Goal: Transaction & Acquisition: Obtain resource

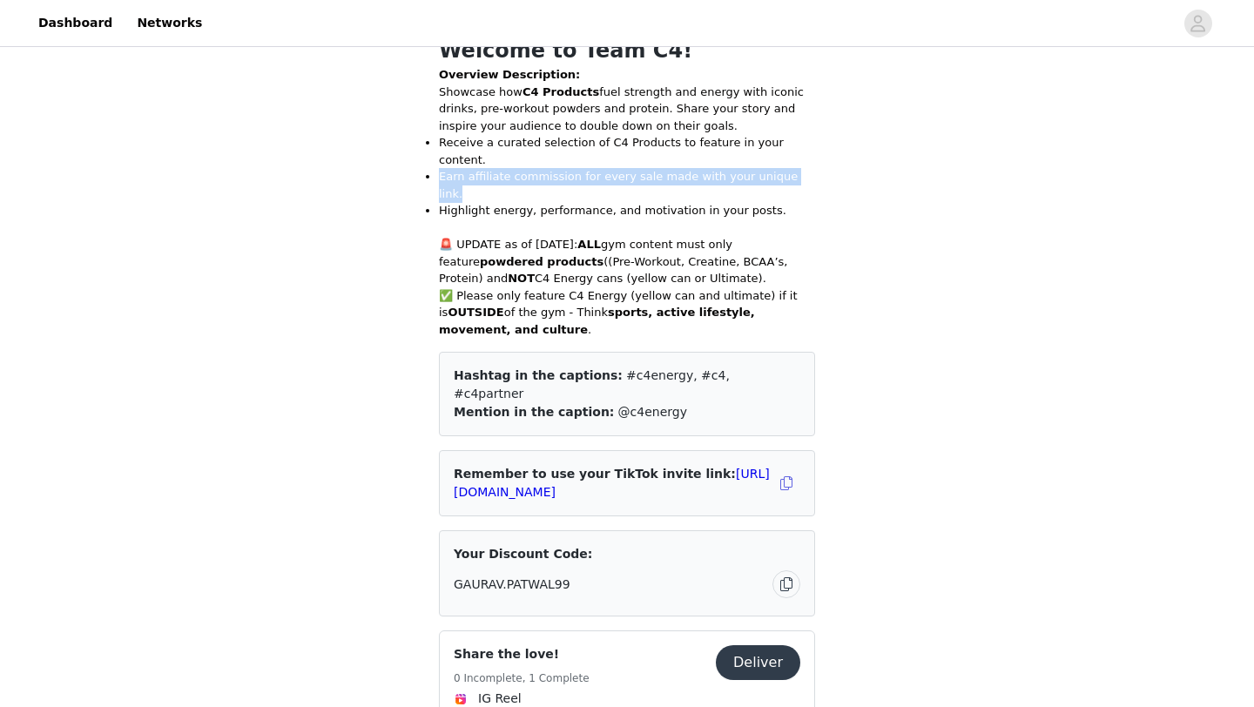
scroll to position [448, 0]
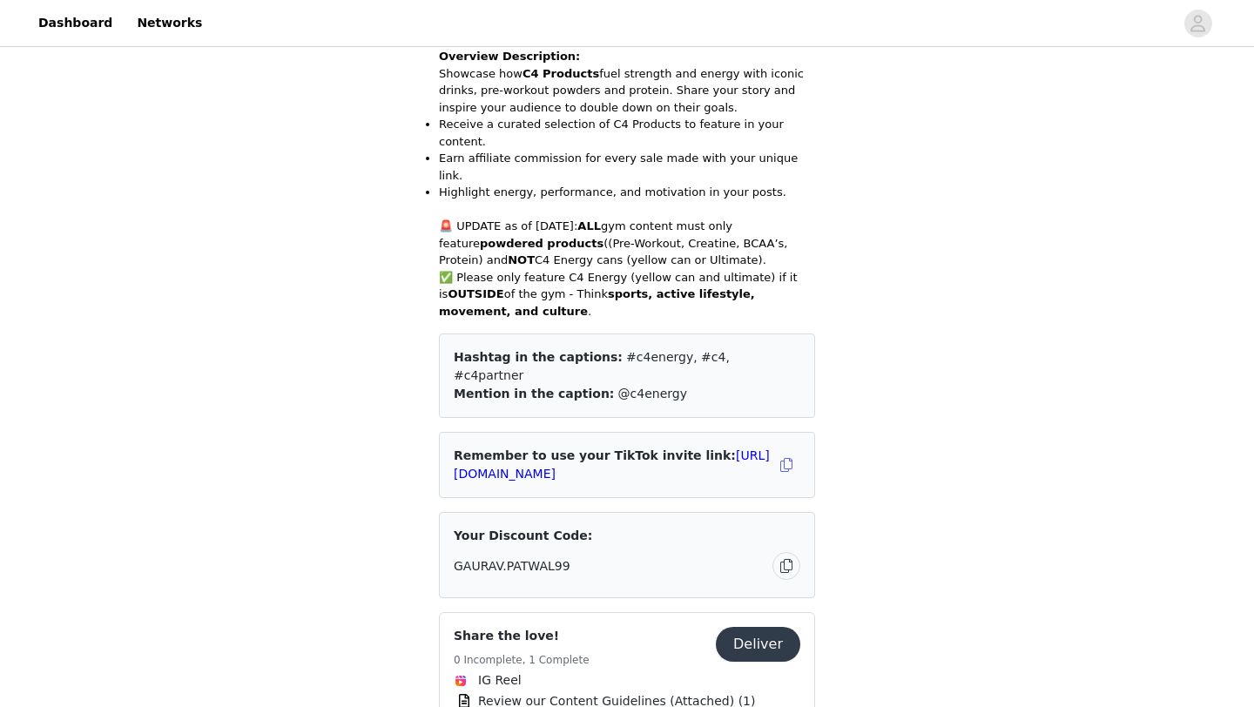
click at [555, 201] on p at bounding box center [627, 209] width 376 height 17
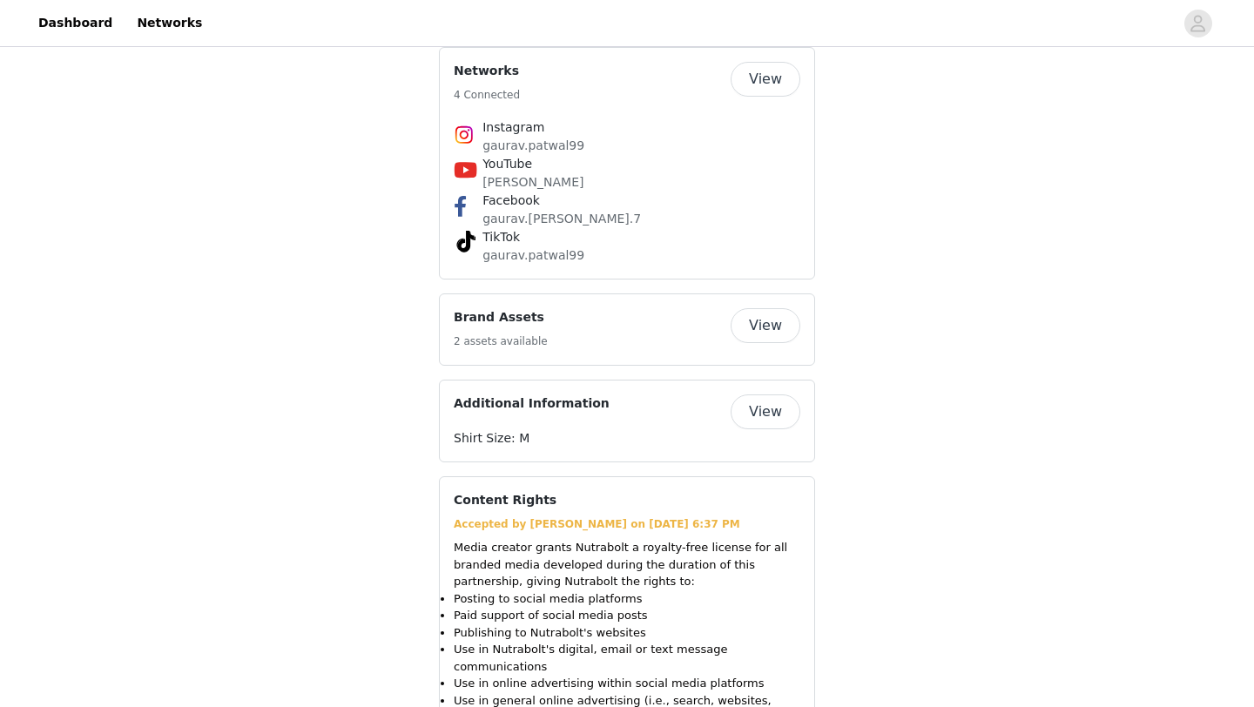
scroll to position [1688, 0]
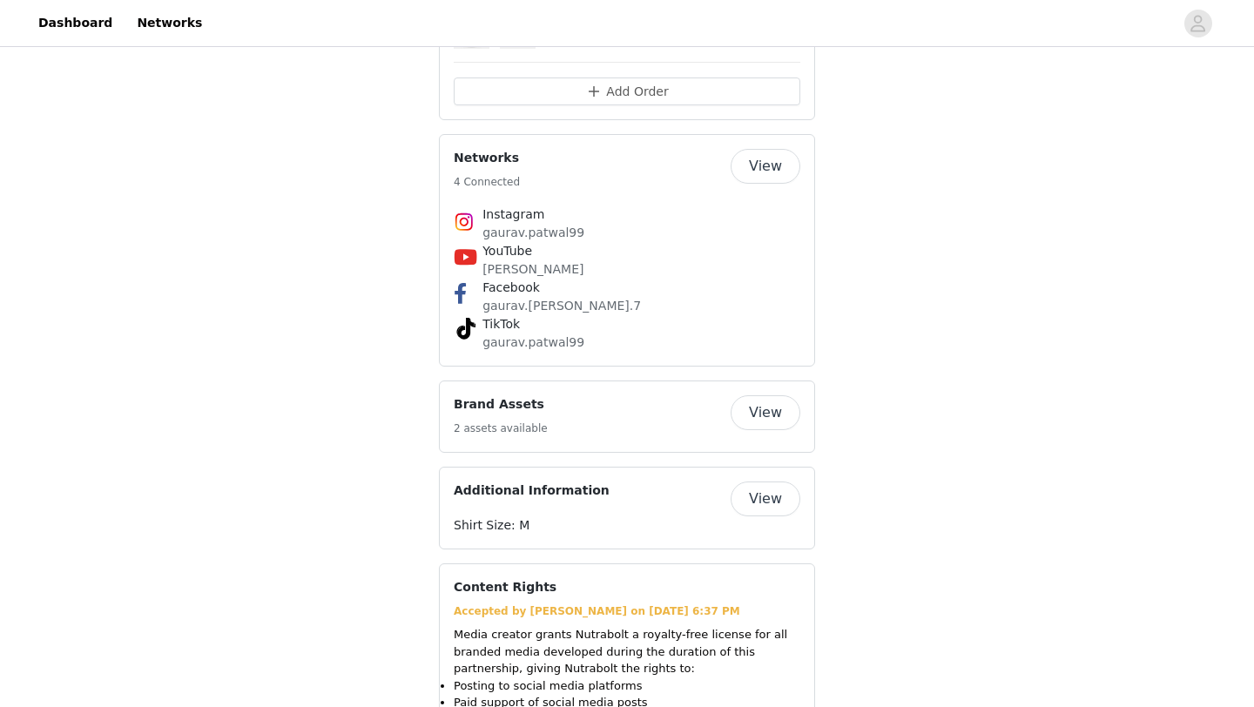
click at [743, 395] on button "View" at bounding box center [765, 412] width 70 height 35
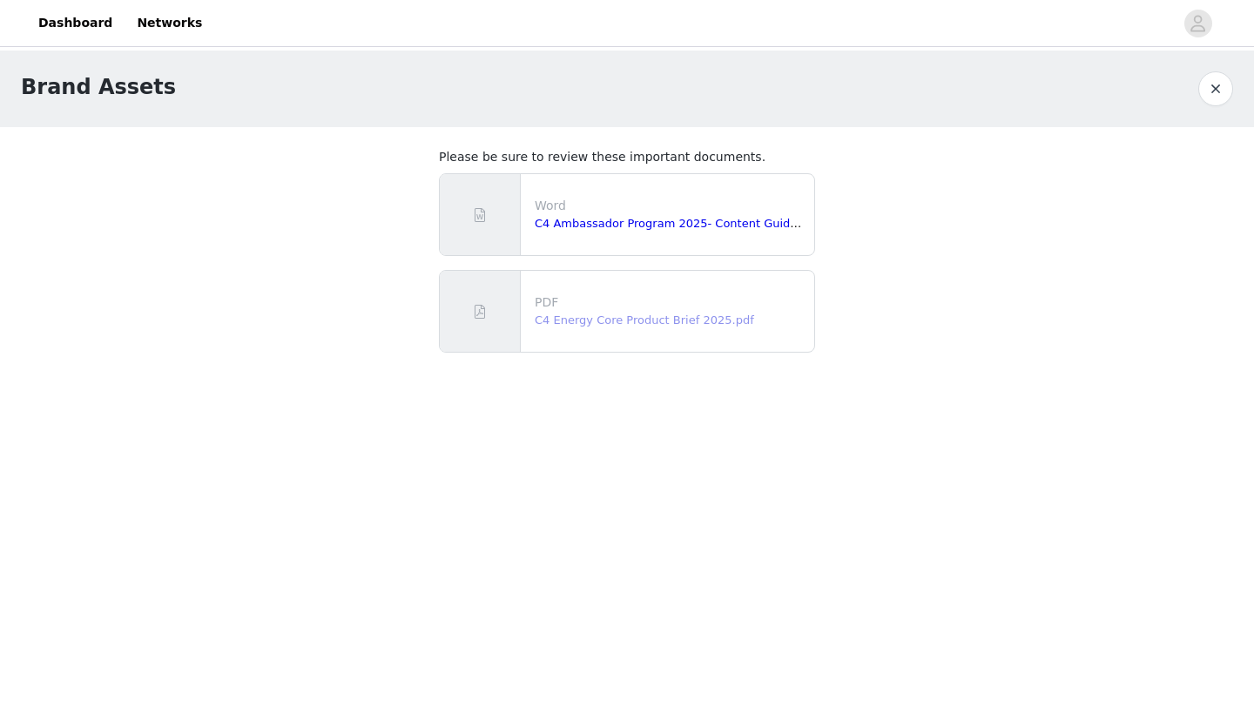
click at [543, 325] on link "C4 Energy Core Product Brief 2025.pdf" at bounding box center [644, 319] width 219 height 13
click at [575, 212] on p "Word" at bounding box center [671, 206] width 273 height 18
click at [578, 217] on link "C4 Ambassador Program 2025- Content Guidelines.docx" at bounding box center [695, 223] width 320 height 13
click at [599, 323] on link "C4 Energy Core Product Brief 2025.pdf" at bounding box center [644, 319] width 219 height 13
click at [1225, 95] on button "button" at bounding box center [1215, 88] width 35 height 35
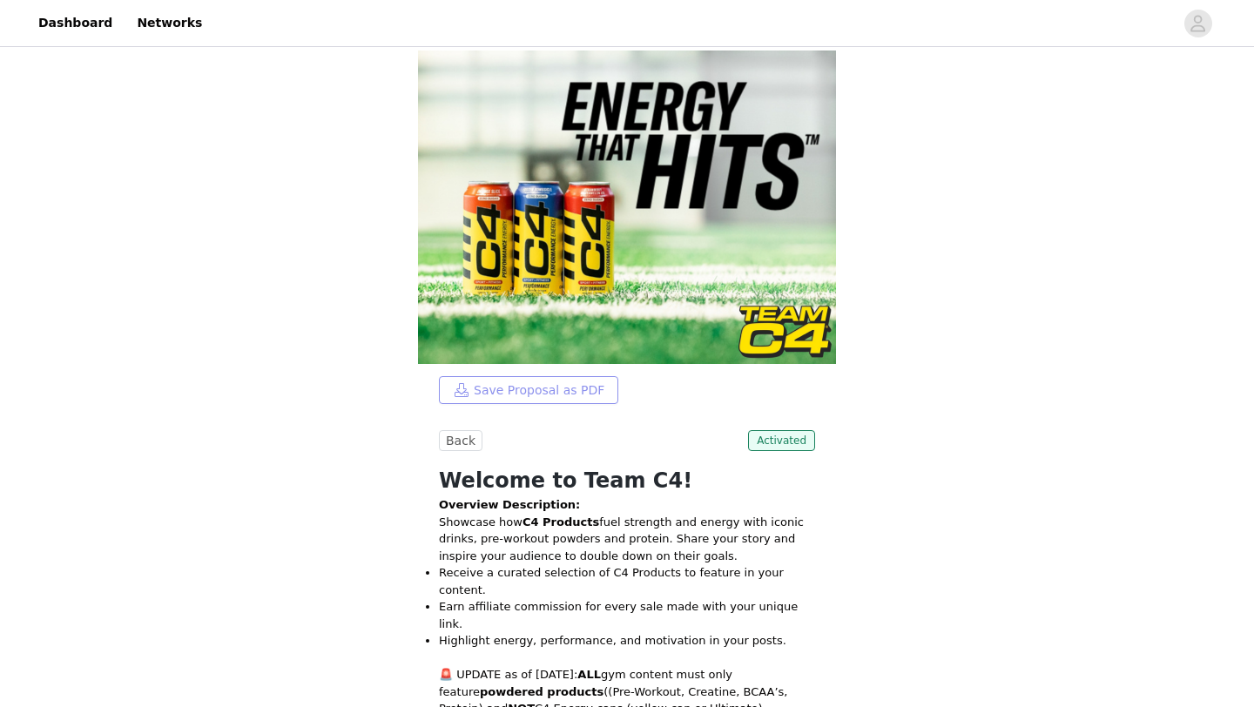
click at [546, 396] on button "Save Proposal as PDF" at bounding box center [528, 390] width 179 height 28
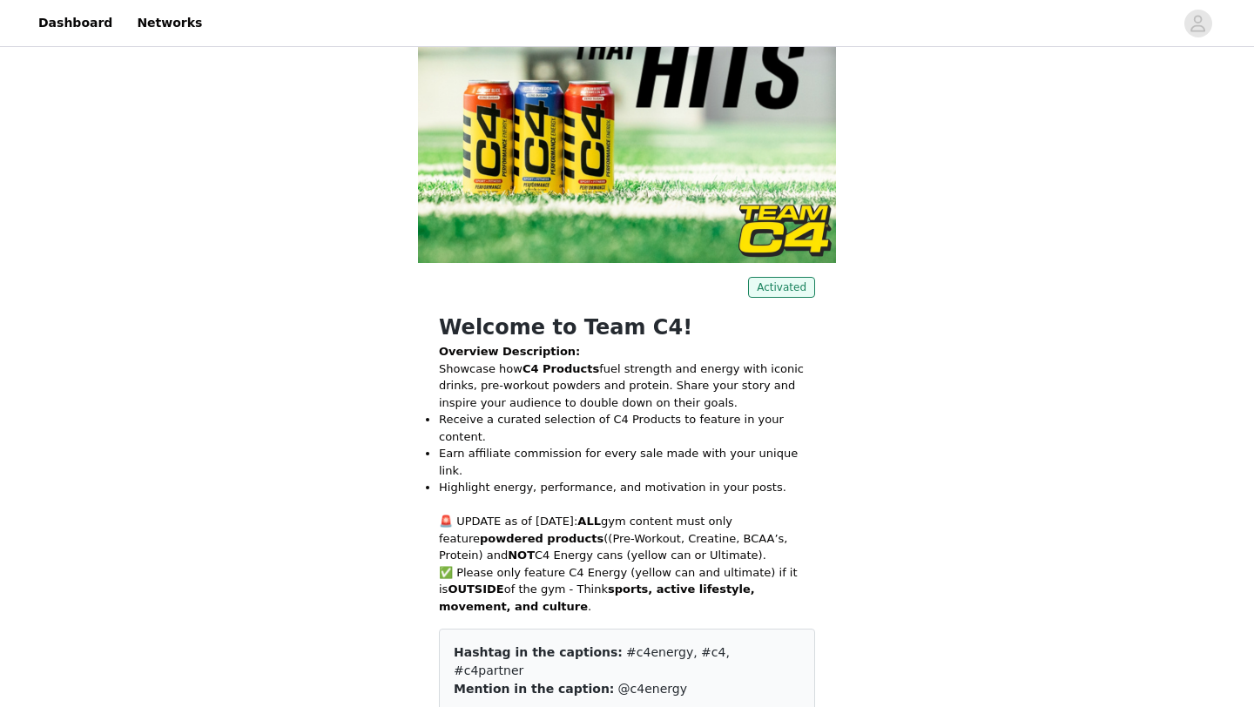
scroll to position [113, 0]
